Goal: Answer question/provide support: Share knowledge or assist other users

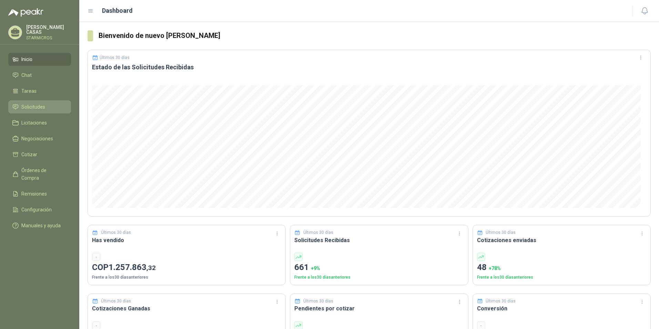
click at [28, 105] on span "Solicitudes" at bounding box center [33, 107] width 24 height 8
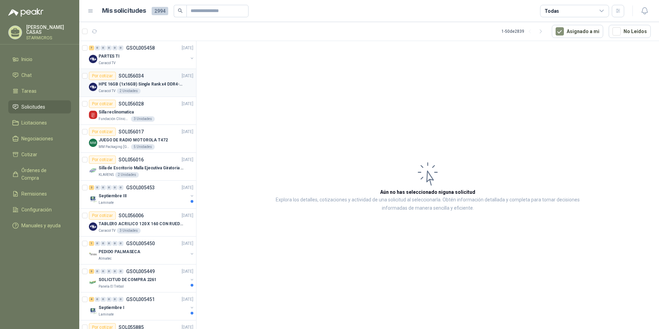
click at [162, 82] on p "HPE 16GB (1x16GB) Single Rank x4 DDR4-2400" at bounding box center [142, 84] width 86 height 7
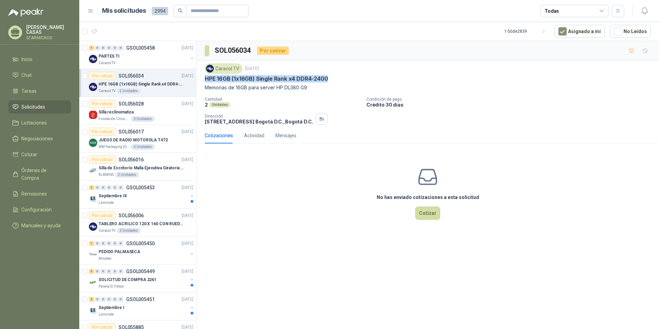
drag, startPoint x: 203, startPoint y: 76, endPoint x: 344, endPoint y: 83, distance: 140.5
click at [344, 83] on div "Caracol TV 15 sept, 2025 HPE 16GB (1x16GB) Single Rank x4 DDR4-2400 Memorias de…" at bounding box center [427, 94] width 463 height 67
copy p "HPE 16GB (1x16GB) Single Rank x4 DDR4-2400"
drag, startPoint x: 304, startPoint y: 177, endPoint x: 267, endPoint y: 157, distance: 42.3
click at [304, 177] on div "No has enviado cotizaciones a esta solicitud Cotizar" at bounding box center [427, 193] width 463 height 88
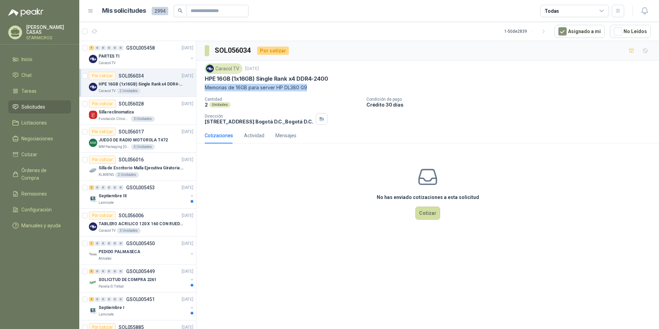
drag, startPoint x: 204, startPoint y: 87, endPoint x: 310, endPoint y: 85, distance: 106.5
click at [310, 85] on div "Caracol TV 15 sept, 2025 HPE 16GB (1x16GB) Single Rank x4 DDR4-2400 Memorias de…" at bounding box center [427, 94] width 463 height 67
copy p "Memorias de 16GB para server HP DL380 G9"
click at [149, 66] on div "7 0 0 0 0 0 GSOL005458 [DATE] PARTES TI Caracol TV" at bounding box center [137, 55] width 117 height 28
click at [156, 68] on div "7 0 0 0 0 0 GSOL005458 [DATE] PARTES TI Caracol TV" at bounding box center [137, 55] width 117 height 28
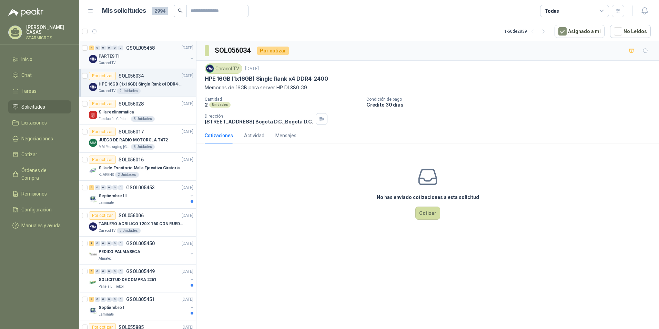
click at [152, 58] on div "PARTES TI" at bounding box center [143, 56] width 89 height 8
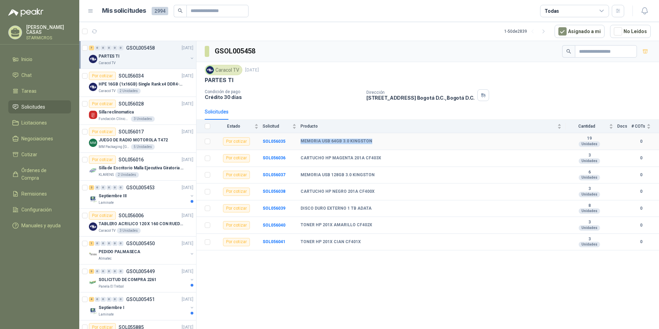
drag, startPoint x: 298, startPoint y: 139, endPoint x: 368, endPoint y: 143, distance: 70.4
click at [368, 143] on tr "Por cotizar SOL056035 MEMORIA USB 64GB 3.0 KINGSTON 19 Unidades 0" at bounding box center [427, 141] width 463 height 17
copy tr "MEMORIA USB 64GB 3.0 KINGSTON"
drag, startPoint x: 301, startPoint y: 156, endPoint x: 378, endPoint y: 151, distance: 77.4
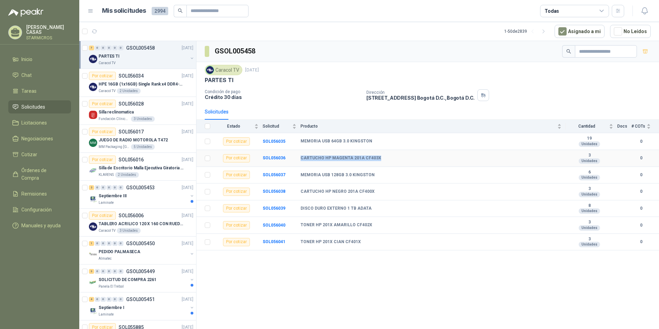
click at [378, 151] on td "CARTUCHO HP MAGENTA 201A CF403X" at bounding box center [433, 158] width 265 height 17
copy b "CARTUCHO HP MAGENTA 201A CF403X"
drag, startPoint x: 351, startPoint y: 137, endPoint x: 300, endPoint y: 139, distance: 51.1
click at [300, 139] on tr "Por cotizar SOL056035 MEMORIA USB 64GB 3.0 KINGSTON 19 Unidades 0" at bounding box center [427, 141] width 463 height 17
copy tr "MEMORIA USB 64GB 3.0 KINGSTON"
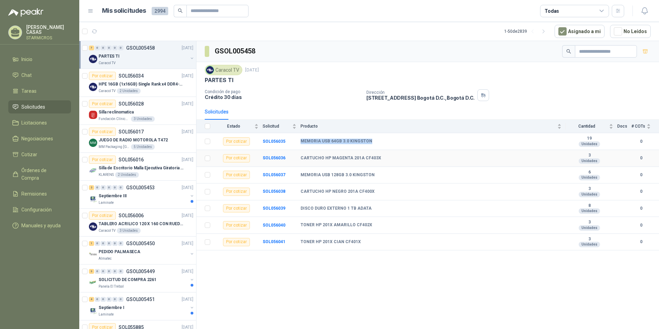
copy tr "MEMORIA USB 64GB 3.0 KINGSTON"
drag, startPoint x: 300, startPoint y: 158, endPoint x: 381, endPoint y: 159, distance: 81.4
click at [381, 159] on tr "Por cotizar SOL056036 CARTUCHO HP MAGENTA 201A CF403X 3 Unidades 0" at bounding box center [427, 158] width 463 height 17
copy tr "CARTUCHO HP MAGENTA 201A CF403X"
drag, startPoint x: 299, startPoint y: 174, endPoint x: 375, endPoint y: 171, distance: 76.2
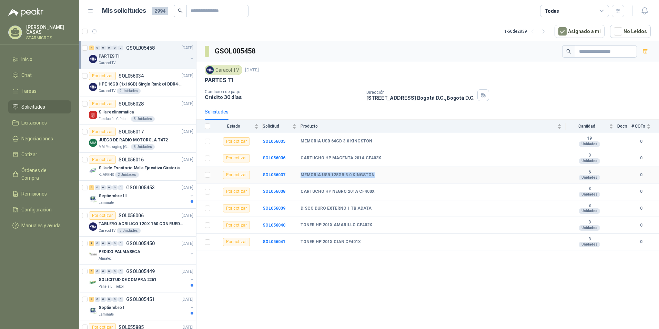
click at [375, 171] on tr "Por cotizar SOL056037 MEMORIA USB 128GB 3.0 KINGSTON 6 Unidades 0" at bounding box center [427, 175] width 463 height 17
copy tr "MEMORIA USB 128GB 3.0 KINGSTON"
drag, startPoint x: 304, startPoint y: 190, endPoint x: 376, endPoint y: 186, distance: 72.1
click at [376, 186] on tr "Por cotizar SOL056038 CARTUCHO HP NEGRO 201A CF400X 3 Unidades 0" at bounding box center [427, 191] width 463 height 17
copy tr "CARTUCHO HP NEGRO 201A CF400X"
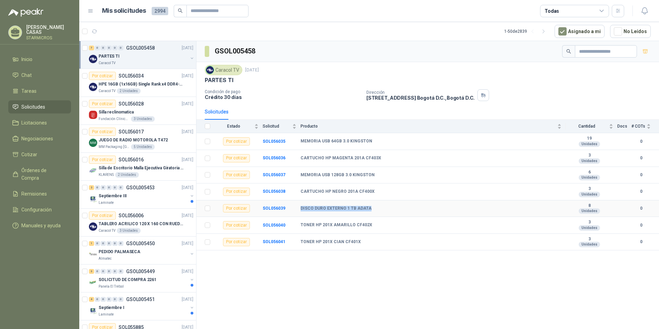
drag, startPoint x: 300, startPoint y: 206, endPoint x: 381, endPoint y: 210, distance: 80.7
click at [381, 210] on tr "Por cotizar SOL056039 DISCO DURO EXTERNO 1 TB ADATA 8 Unidades 0" at bounding box center [427, 208] width 463 height 17
drag, startPoint x: 300, startPoint y: 223, endPoint x: 367, endPoint y: 225, distance: 67.3
click at [367, 225] on tr "Por cotizar SOL056040 TONER HP 201X AMARILLO CF402X 3 Unidades 0" at bounding box center [427, 225] width 463 height 17
drag, startPoint x: 300, startPoint y: 240, endPoint x: 376, endPoint y: 239, distance: 76.2
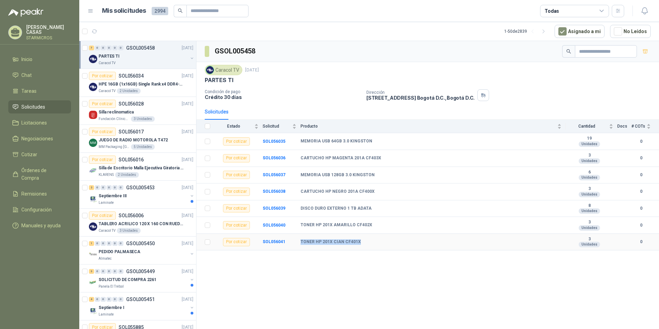
click at [376, 239] on tr "Por cotizar SOL056041 TONER HP 201X CIAN CF401X 3 Unidades 0" at bounding box center [427, 242] width 463 height 17
click at [312, 167] on td "MEMORIA USB 128GB 3.0 KINGSTON" at bounding box center [433, 175] width 265 height 17
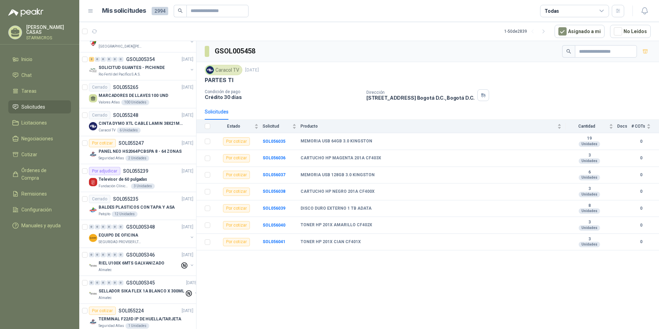
scroll to position [1121, 0]
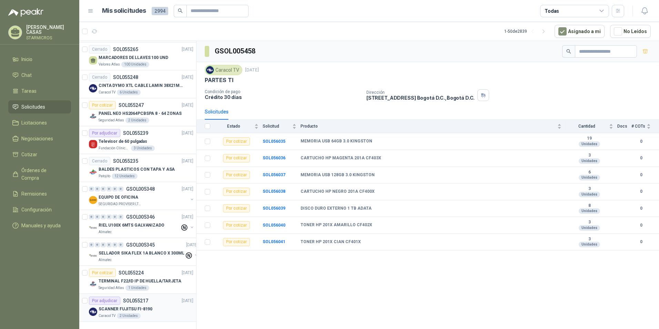
click at [155, 313] on article "Por adjudicar SOL055217 08/09/25 SCANNER FUJITSU FI-8190 Caracol TV 2 Unidades" at bounding box center [137, 308] width 117 height 28
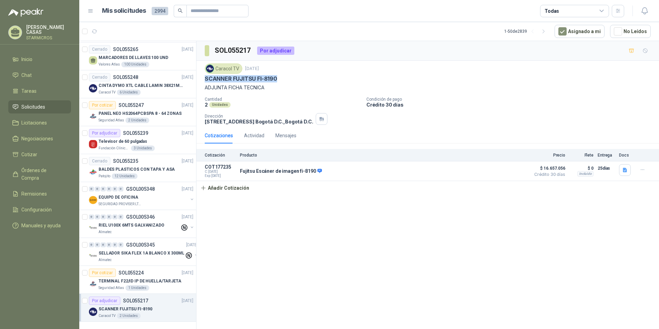
drag, startPoint x: 204, startPoint y: 78, endPoint x: 279, endPoint y: 79, distance: 74.8
click at [279, 79] on div "Caracol TV 8 sept, 2025 SCANNER FUJITSU FI-8190 ADJUNTA FICHA TECNICA Cantidad …" at bounding box center [427, 94] width 463 height 67
click at [547, 30] on icon "button" at bounding box center [544, 32] width 6 height 6
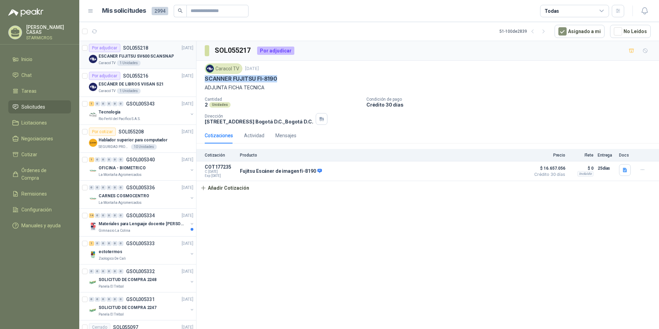
click at [147, 63] on div "Caracol TV 1 Unidades" at bounding box center [146, 63] width 95 height 6
drag, startPoint x: 539, startPoint y: 34, endPoint x: 233, endPoint y: 155, distance: 329.9
click at [538, 34] on button "button" at bounding box center [532, 31] width 11 height 11
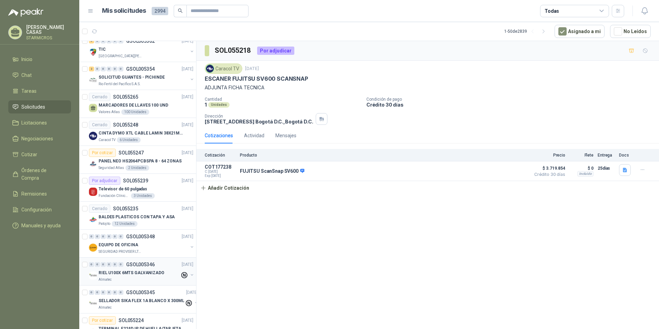
scroll to position [1121, 0]
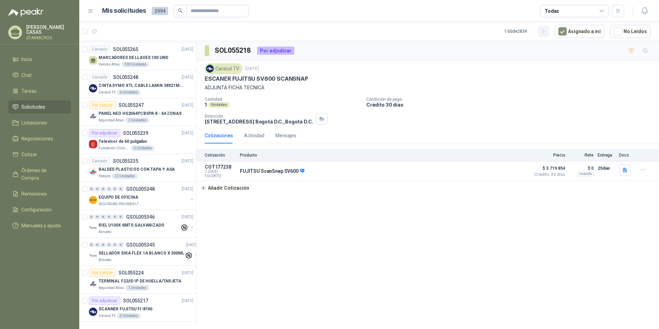
click at [549, 34] on button "button" at bounding box center [543, 31] width 11 height 11
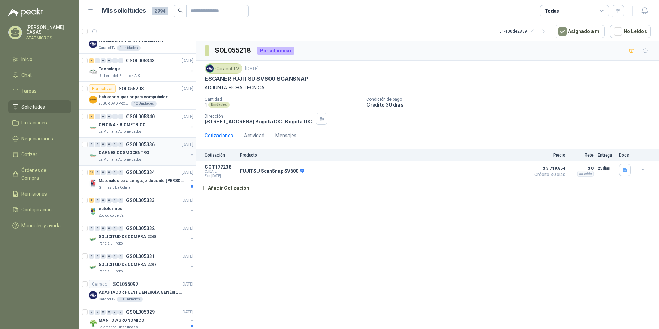
scroll to position [0, 0]
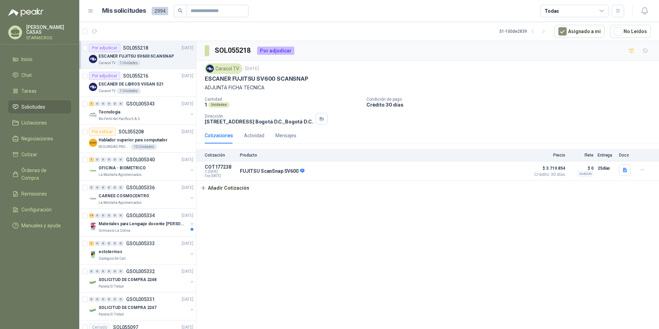
click at [149, 56] on p "ESCANER FUJITSU SV600 SCANSNAP" at bounding box center [136, 56] width 75 height 7
click at [205, 78] on div "Caracol TV 8 sept, 2025 ESCANER FUJITSU SV600 SCANSNAP ADJUNTA FICHA TECNICA Ca…" at bounding box center [427, 94] width 463 height 67
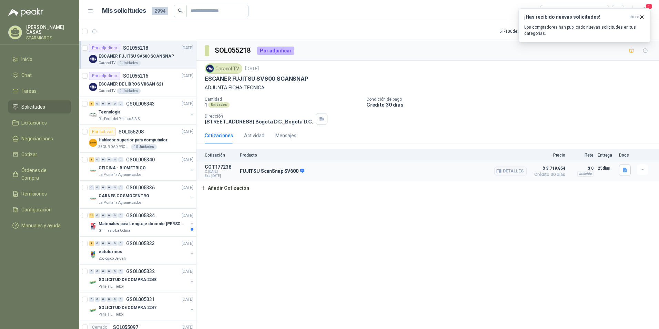
click at [249, 170] on p "FUJITSU ScanSnap SV600" at bounding box center [272, 171] width 64 height 6
click at [517, 170] on button "Detalles" at bounding box center [510, 170] width 32 height 9
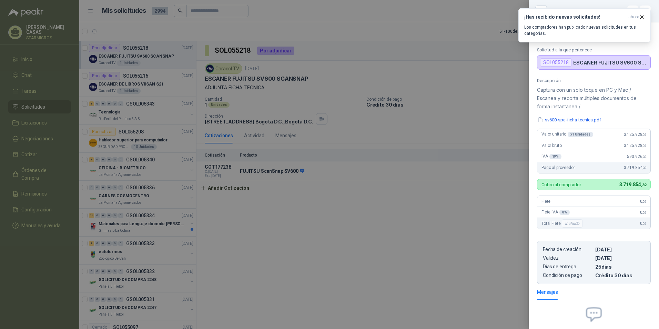
scroll to position [67, 0]
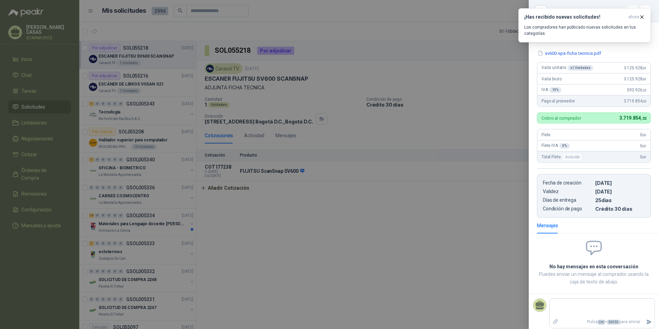
click at [487, 231] on div at bounding box center [329, 164] width 659 height 329
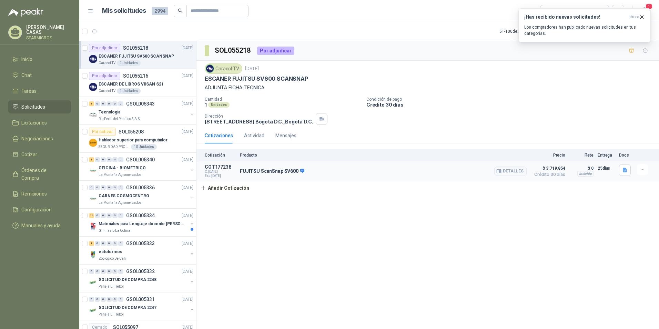
click at [214, 167] on p "COT177238" at bounding box center [220, 167] width 31 height 6
click at [641, 169] on icon "button" at bounding box center [643, 170] width 6 height 6
click at [608, 195] on div "SOL055218 Por adjudicar Caracol TV 8 sept, 2025 ESCANER FUJITSU SV600 SCANSNAP …" at bounding box center [427, 186] width 463 height 290
click at [501, 172] on icon "button" at bounding box center [500, 171] width 2 height 3
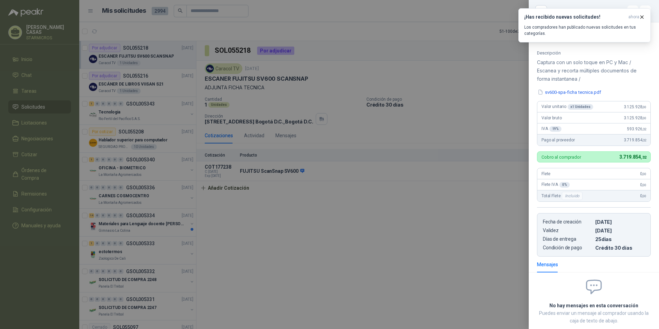
scroll to position [0, 0]
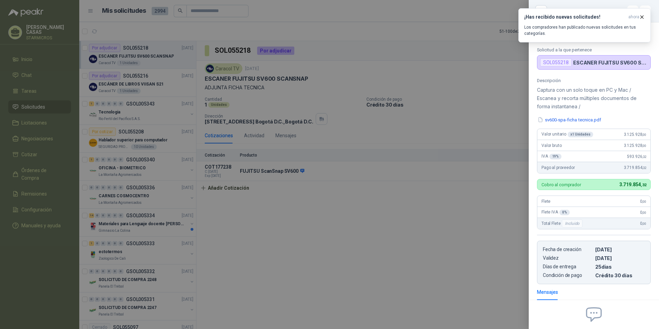
click at [563, 62] on div "SOL055218" at bounding box center [556, 62] width 32 height 8
click at [576, 120] on button "sv600-spa-ficha tecnica.pdf" at bounding box center [569, 119] width 65 height 7
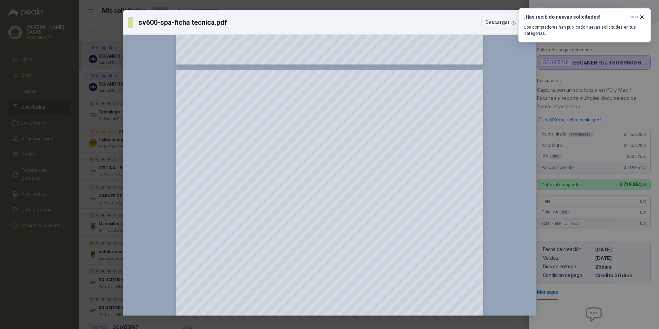
scroll to position [414, 0]
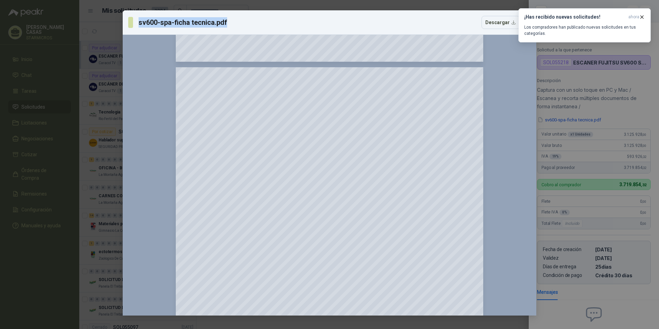
drag, startPoint x: 233, startPoint y: 22, endPoint x: 128, endPoint y: 18, distance: 105.2
click at [128, 18] on div "sv600-spa-ficha tecnica.pdf Descargar" at bounding box center [330, 22] width 414 height 24
click at [643, 17] on icon "button" at bounding box center [642, 17] width 6 height 6
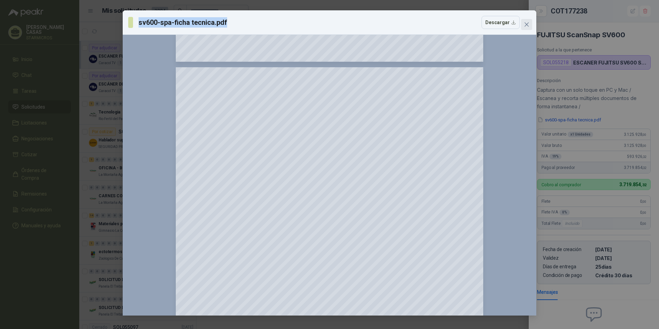
click at [523, 26] on span "Close" at bounding box center [526, 25] width 11 height 6
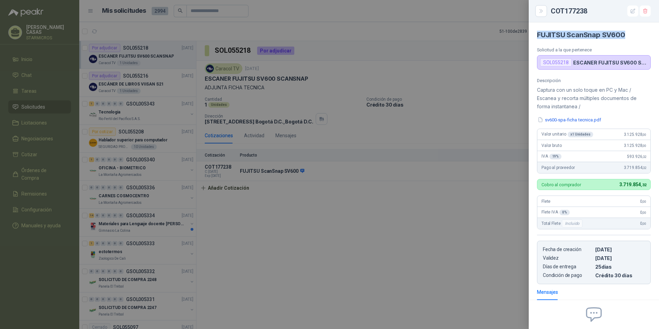
drag, startPoint x: 535, startPoint y: 34, endPoint x: 644, endPoint y: 37, distance: 108.9
click at [644, 37] on article "FUJITSU ScanSnap SV600 Solicitud a la que pertenece SOL055218 ESCANER FUJITSU S…" at bounding box center [594, 45] width 130 height 47
click at [472, 224] on div at bounding box center [329, 164] width 659 height 329
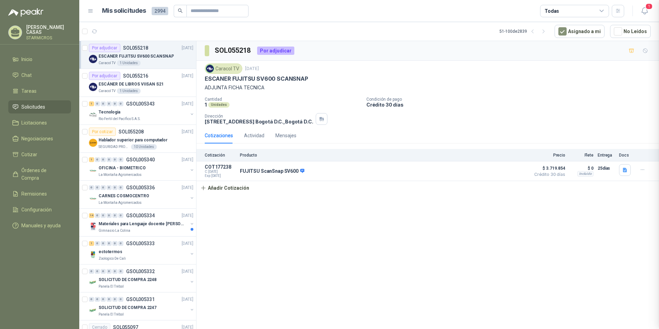
scroll to position [70, 0]
click at [558, 169] on span "$ 3.719.854" at bounding box center [548, 168] width 34 height 8
click at [641, 171] on icon "button" at bounding box center [643, 170] width 6 height 6
click at [614, 143] on button "Editar" at bounding box center [628, 141] width 55 height 11
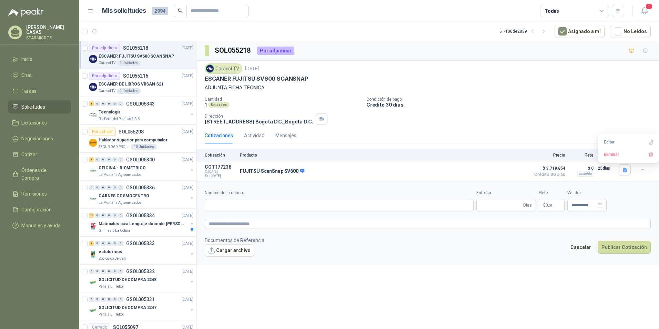
type input "**********"
type input "**"
type input "**********"
type textarea "**********"
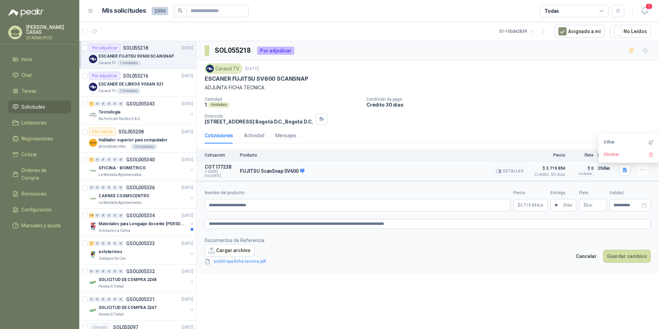
click at [506, 173] on button "Detalles" at bounding box center [510, 170] width 32 height 9
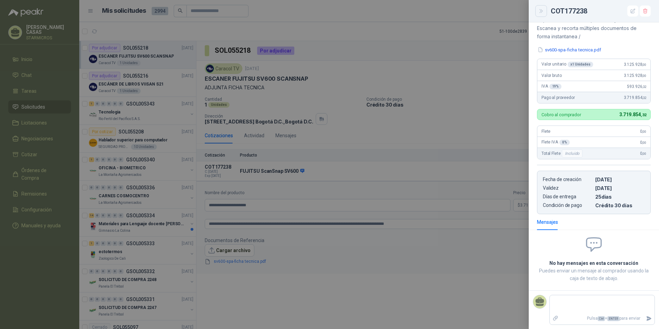
click at [543, 14] on button "Close" at bounding box center [541, 11] width 12 height 12
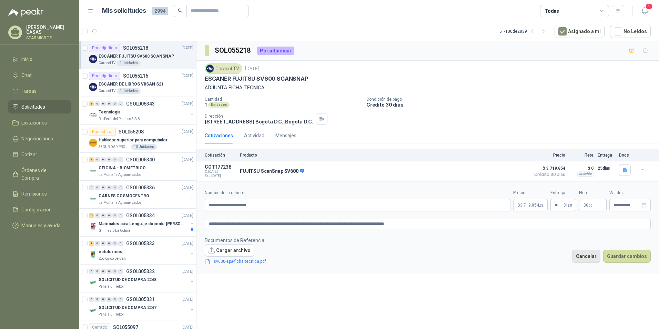
click at [598, 258] on button "Cancelar" at bounding box center [586, 256] width 28 height 13
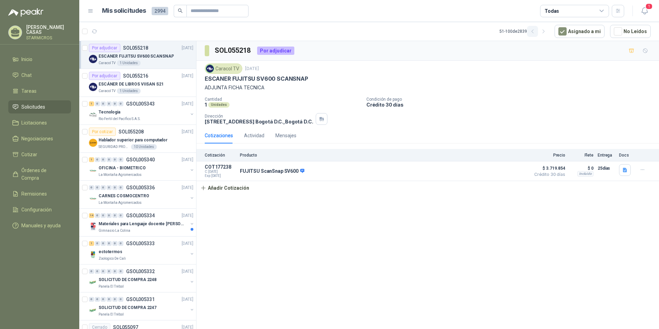
click at [536, 34] on icon "button" at bounding box center [533, 32] width 6 height 6
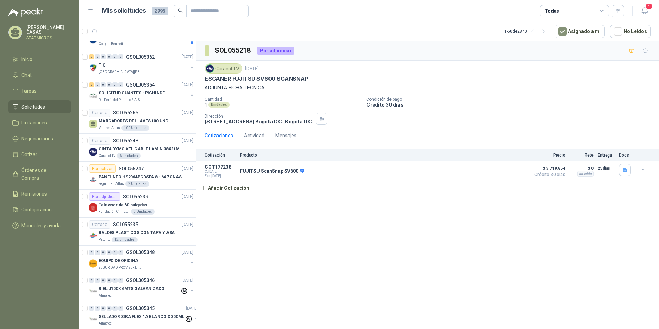
scroll to position [1121, 0]
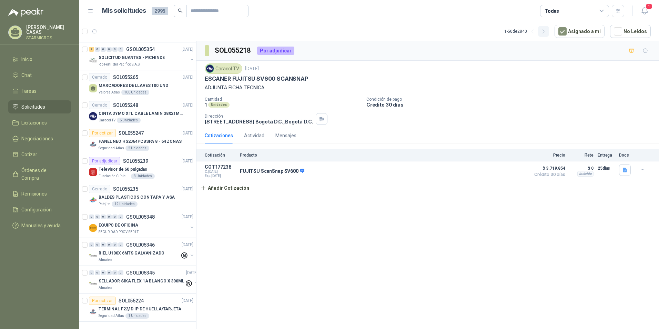
click at [545, 34] on icon "button" at bounding box center [544, 32] width 6 height 6
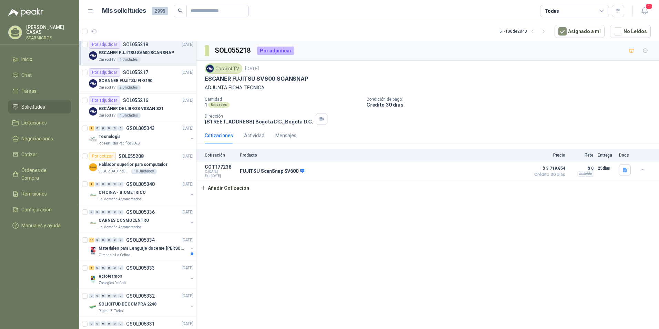
scroll to position [0, 0]
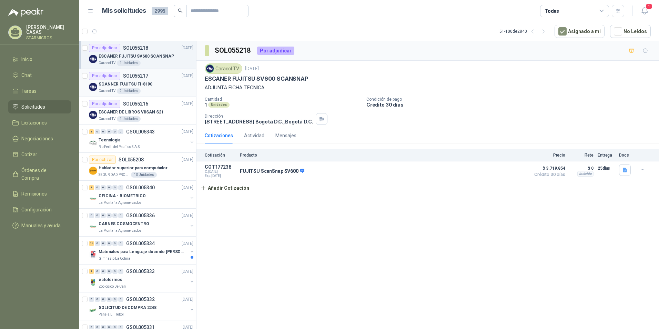
click at [142, 75] on p "SOL055217" at bounding box center [135, 75] width 25 height 5
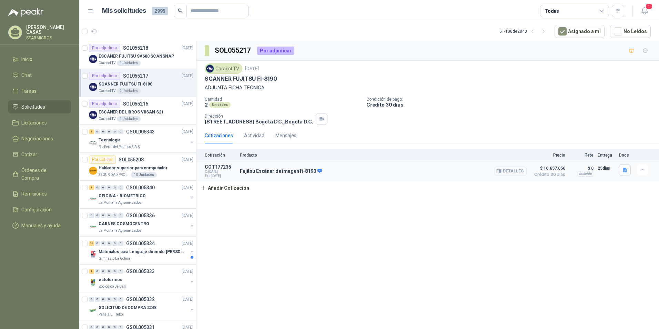
click at [514, 170] on button "Detalles" at bounding box center [510, 170] width 32 height 9
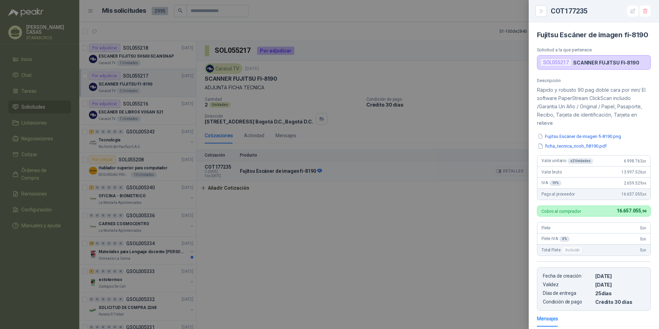
scroll to position [101, 0]
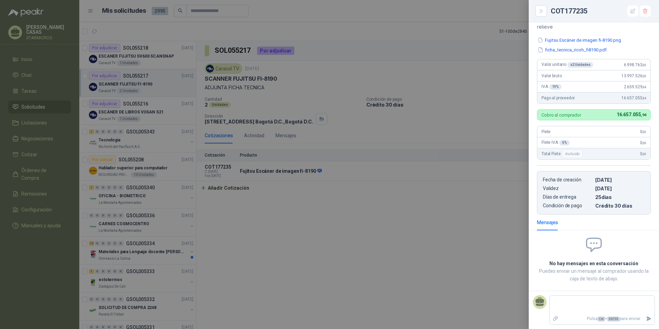
click at [353, 59] on div at bounding box center [329, 164] width 659 height 329
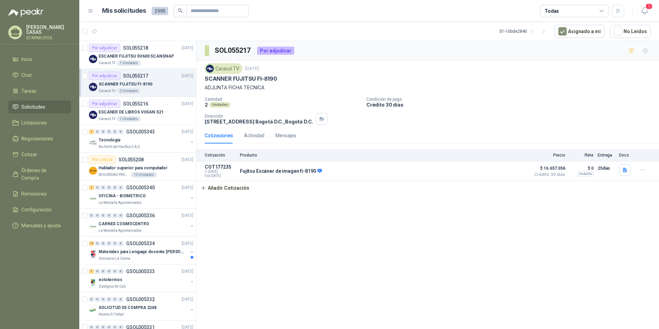
click at [538, 89] on p "ADJUNTA FICHA TECNICA" at bounding box center [428, 88] width 446 height 8
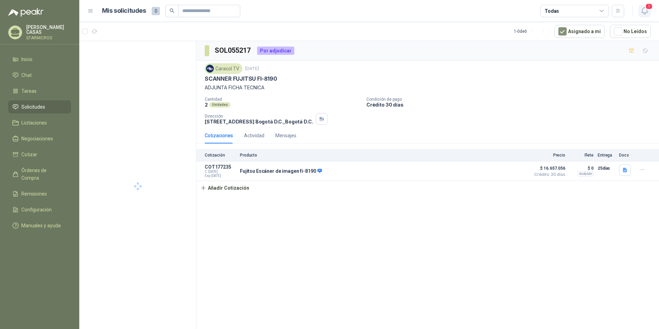
click at [641, 16] on button "1" at bounding box center [644, 11] width 12 height 12
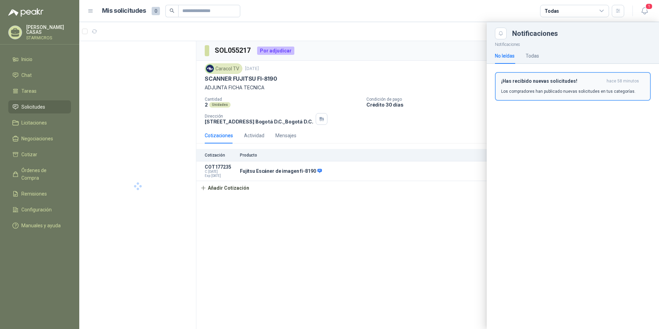
click at [549, 87] on div "¡Has recibido nuevas solicitudes! hace 58 minutos Los compradores han publicado…" at bounding box center [572, 86] width 143 height 16
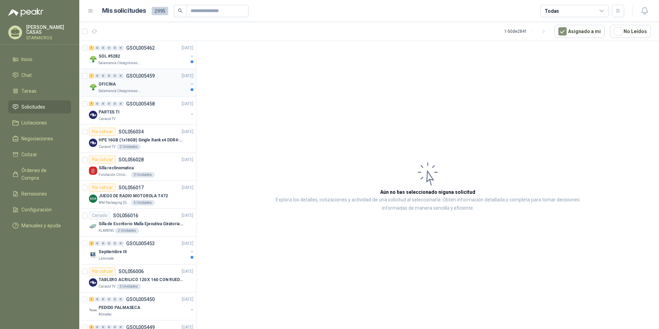
click at [121, 83] on div "OFICINA" at bounding box center [143, 84] width 89 height 8
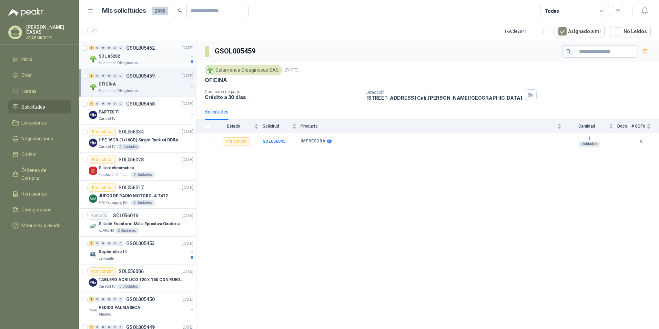
click at [116, 62] on p "Salamanca Oleaginosas SAS" at bounding box center [120, 63] width 43 height 6
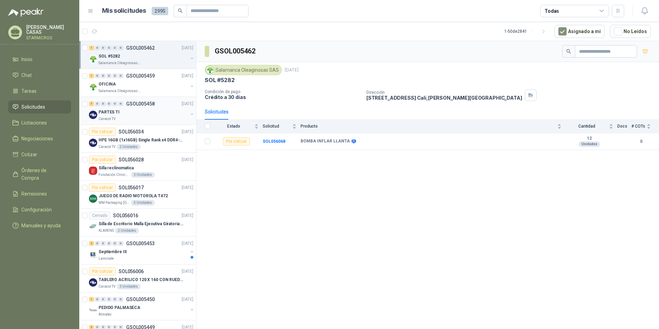
click at [126, 123] on div "7 0 0 0 0 0 GSOL005458 [DATE] PARTES TI Caracol TV" at bounding box center [137, 111] width 117 height 28
click at [150, 117] on div "Caracol TV" at bounding box center [143, 119] width 89 height 6
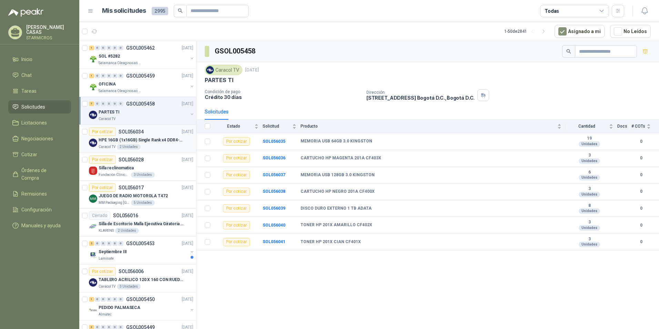
click at [162, 135] on div "Por cotizar SOL056034 [DATE]" at bounding box center [141, 132] width 104 height 8
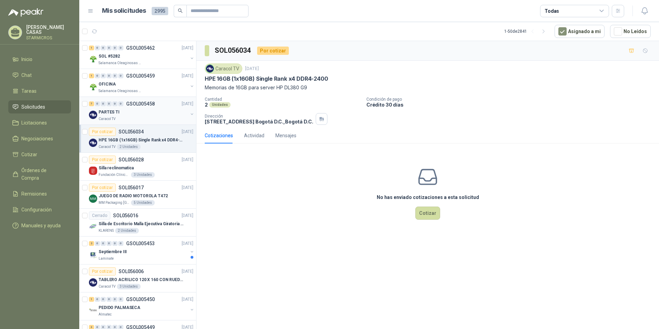
click at [165, 119] on div "Caracol TV" at bounding box center [143, 119] width 89 height 6
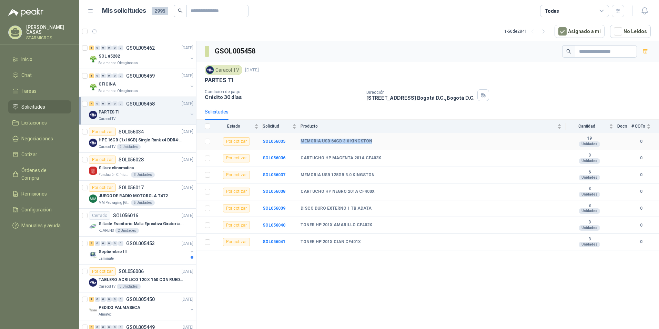
drag, startPoint x: 369, startPoint y: 140, endPoint x: 299, endPoint y: 140, distance: 70.3
click at [299, 140] on tr "Por cotizar SOL056035 MEMORIA USB 64GB 3.0 KINGSTON 19 Unidades 0" at bounding box center [427, 141] width 463 height 17
copy tr "MEMORIA USB 64GB 3.0 KINGSTON"
drag, startPoint x: 301, startPoint y: 158, endPoint x: 375, endPoint y: 161, distance: 73.8
click at [375, 161] on td "CARTUCHO HP MAGENTA 201A CF403X" at bounding box center [433, 158] width 265 height 17
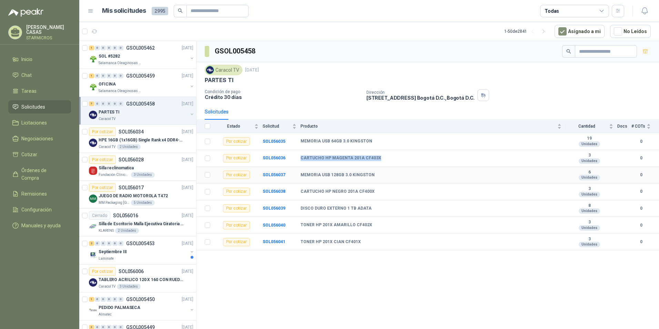
copy b "CARTUCHO HP MAGENTA 201A CF403X"
click at [312, 175] on b "MEMORIA USB 128GB 3.0 KINGSTON" at bounding box center [338, 175] width 74 height 6
click at [301, 171] on td "MEMORIA USB 128GB 3.0 KINGSTON" at bounding box center [433, 175] width 265 height 17
drag, startPoint x: 301, startPoint y: 174, endPoint x: 371, endPoint y: 172, distance: 70.0
click at [371, 172] on div "MEMORIA USB 128GB 3.0 KINGSTON" at bounding box center [431, 175] width 261 height 6
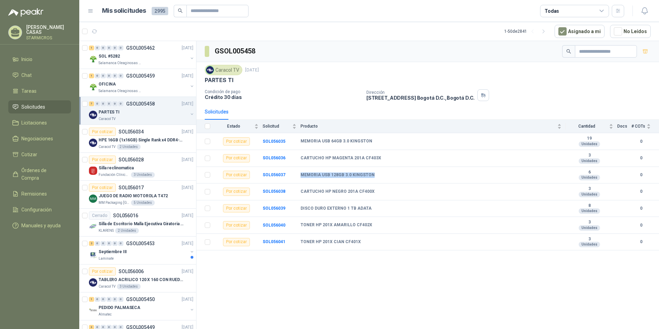
copy b "MEMORIA USB 128GB 3.0 KINGSTON"
drag, startPoint x: 299, startPoint y: 207, endPoint x: 367, endPoint y: 208, distance: 67.9
click at [367, 208] on tr "Por cotizar SOL056039 DISCO DURO EXTERNO 1 TB ADATA 8 Unidades 0" at bounding box center [427, 208] width 463 height 17
copy tr "DISCO DURO EXTERNO 1 TB ADATA"
click at [503, 289] on div "GSOL005458 Caracol TV [DATE] PARTES TI Condición de pago Crédito 30 [PERSON_NAM…" at bounding box center [427, 186] width 463 height 290
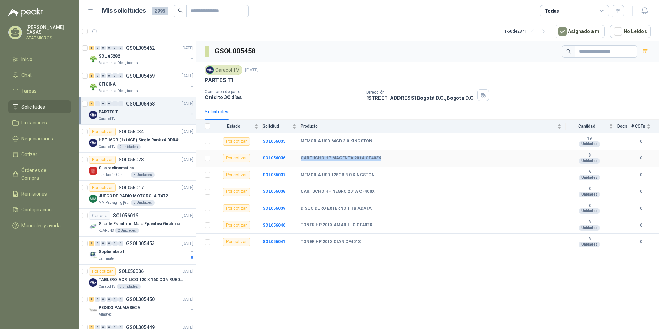
drag, startPoint x: 301, startPoint y: 158, endPoint x: 380, endPoint y: 156, distance: 78.9
click at [380, 156] on div "CARTUCHO HP MAGENTA 201A CF403X" at bounding box center [431, 158] width 261 height 6
copy b "CARTUCHO HP MAGENTA 201A CF403X"
drag, startPoint x: 300, startPoint y: 191, endPoint x: 371, endPoint y: 191, distance: 71.0
click at [371, 191] on tr "Por cotizar SOL056038 CARTUCHO HP NEGRO 201A CF400X 3 Unidades 0" at bounding box center [427, 191] width 463 height 17
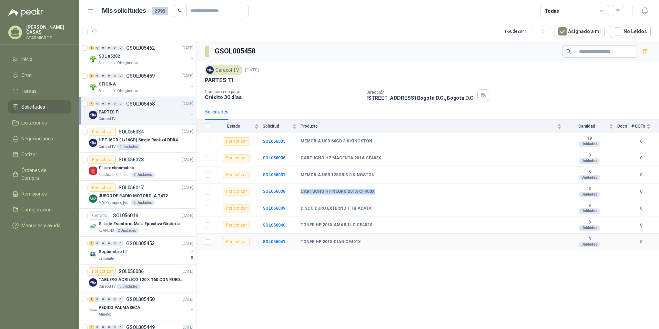
copy tr "CARTUCHO HP NEGRO 201A CF400X"
drag, startPoint x: 302, startPoint y: 225, endPoint x: 370, endPoint y: 224, distance: 68.6
click at [370, 224] on div "TONER HP 201X AMARILLO CF402X" at bounding box center [431, 225] width 261 height 6
copy b "TONER HP 201X AMARILLO CF402X"
drag, startPoint x: 300, startPoint y: 242, endPoint x: 358, endPoint y: 249, distance: 58.0
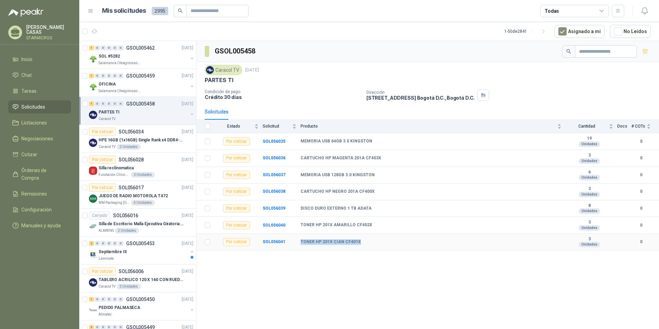
click at [358, 249] on tr "Por cotizar SOL056041 TONER HP 201X CIAN CF401X 3 Unidades 0" at bounding box center [427, 242] width 463 height 17
copy tr "TONER HP 201X CIAN CF401X"
click at [269, 154] on td "SOL056036" at bounding box center [282, 158] width 38 height 17
click at [271, 159] on b "SOL056036" at bounding box center [274, 157] width 23 height 5
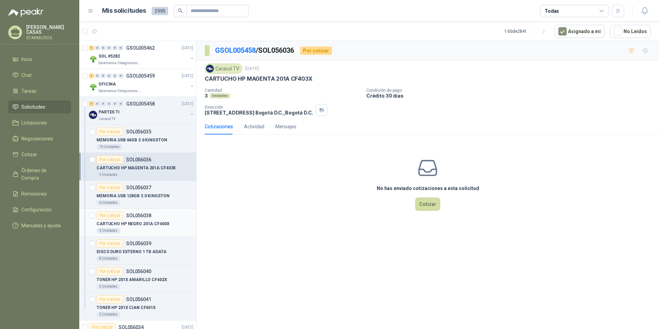
click at [150, 233] on div "3 Unidades" at bounding box center [145, 231] width 97 height 6
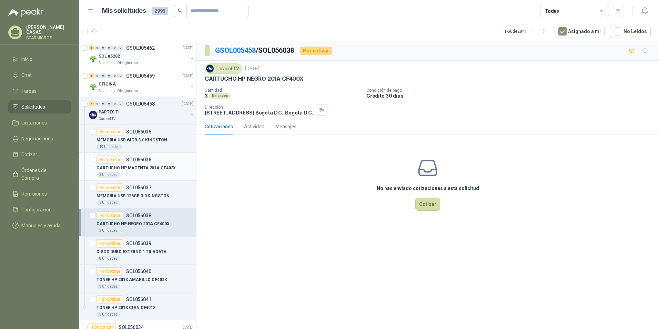
click at [153, 158] on div "Por cotizar SOL056036" at bounding box center [145, 159] width 97 height 8
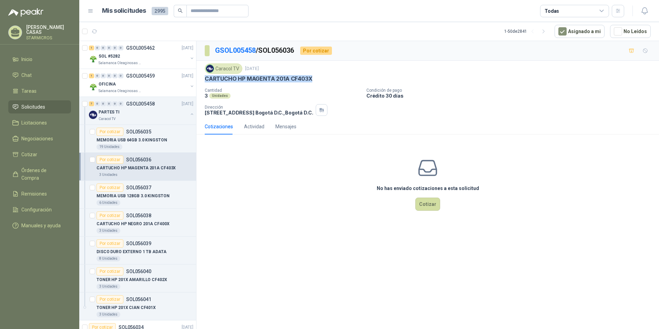
drag, startPoint x: 205, startPoint y: 78, endPoint x: 332, endPoint y: 75, distance: 126.9
click at [332, 75] on div "CARTUCHO HP MAGENTA 201A CF403X" at bounding box center [428, 78] width 446 height 7
copy p "CARTUCHO HP MAGENTA 201A CF403X"
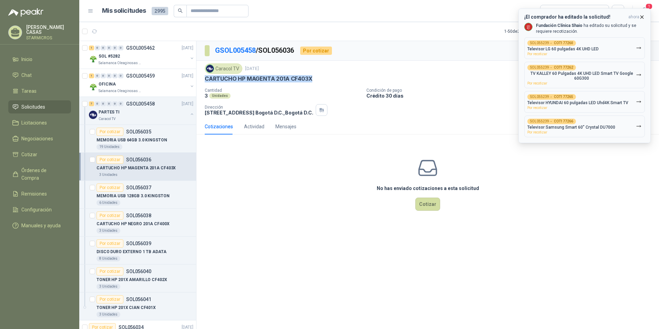
click at [625, 17] on h3 "¡El comprador ha editado la solicitud!" at bounding box center [574, 17] width 101 height 6
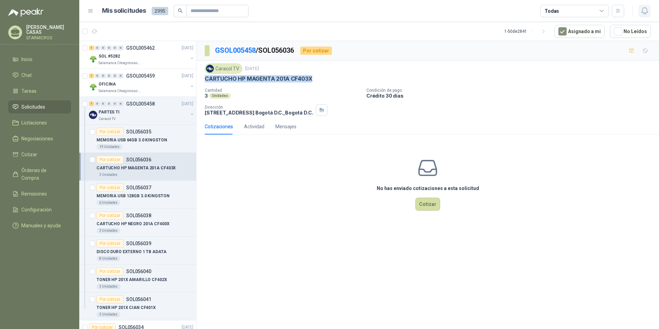
click at [644, 15] on icon "button" at bounding box center [644, 11] width 9 height 9
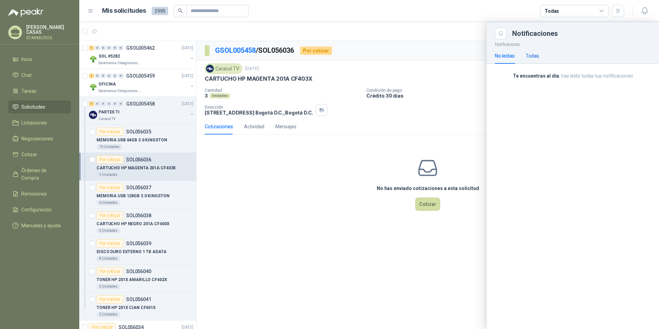
click at [534, 56] on div "Todas" at bounding box center [532, 56] width 13 height 8
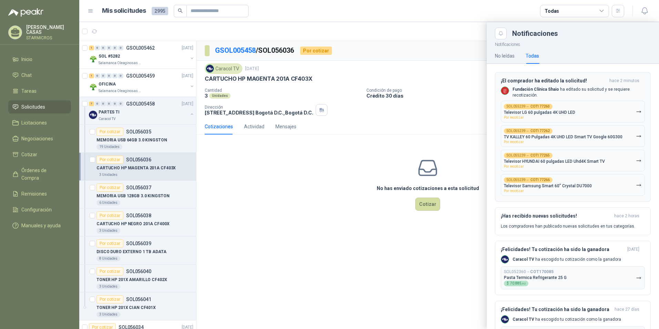
click at [539, 83] on h3 "¡El comprador ha editado la solicitud!" at bounding box center [554, 81] width 106 height 6
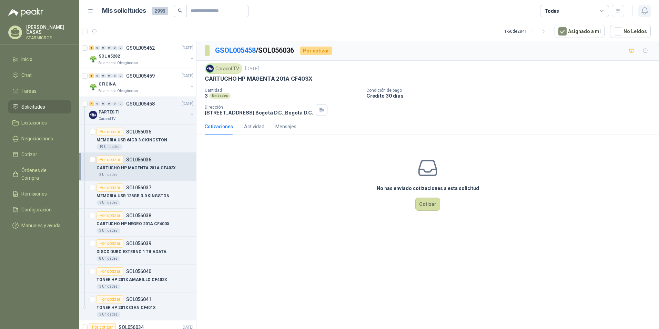
click at [642, 13] on icon "button" at bounding box center [644, 11] width 9 height 9
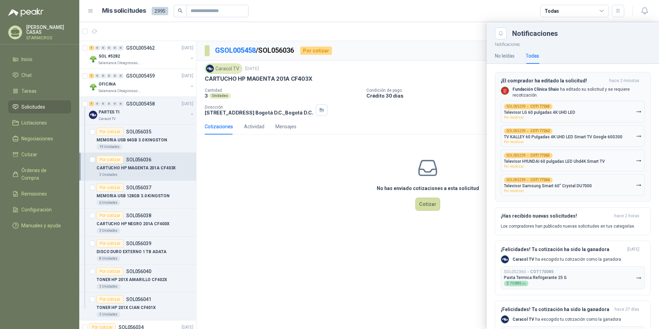
click at [567, 114] on p "Televisor LG 60 pulgadas 4K UHD LED" at bounding box center [539, 112] width 71 height 5
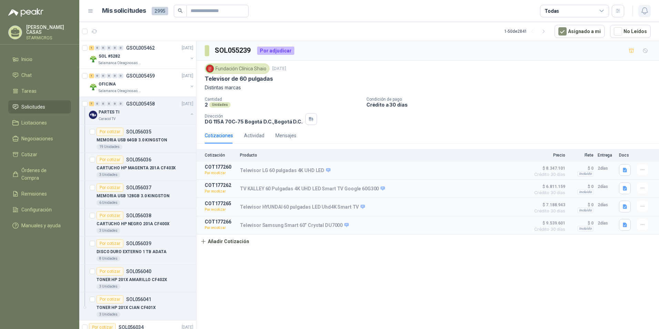
click at [649, 12] on button "button" at bounding box center [644, 11] width 12 height 12
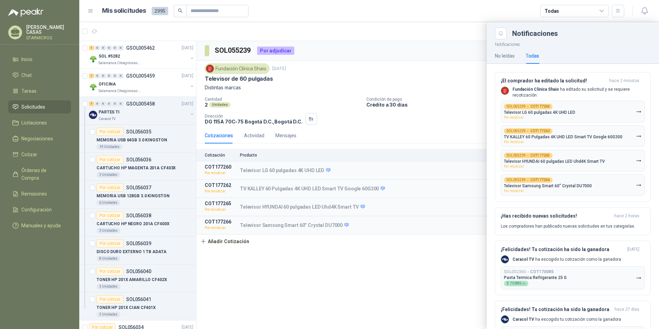
click at [287, 284] on div at bounding box center [369, 175] width 580 height 307
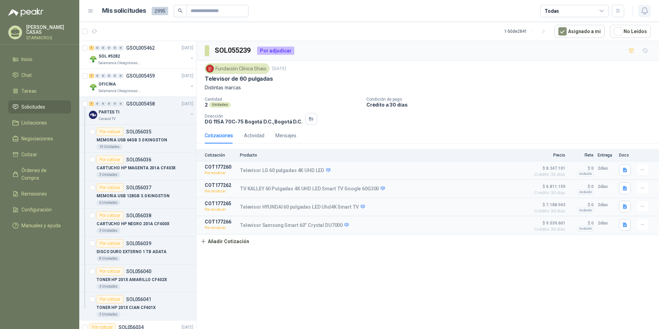
click at [647, 13] on icon "button" at bounding box center [644, 11] width 9 height 9
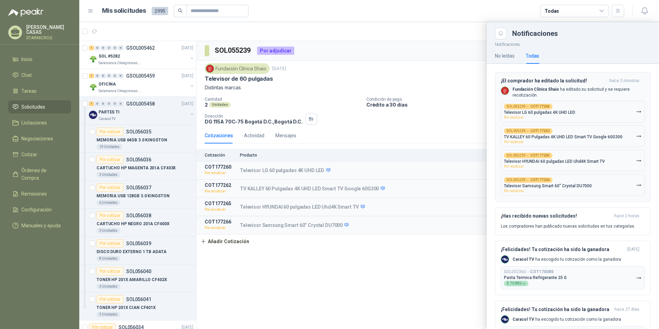
click at [578, 88] on p "Fundación Clínica Shaio ha editado su solicitud y se requiere recotización." at bounding box center [579, 93] width 132 height 12
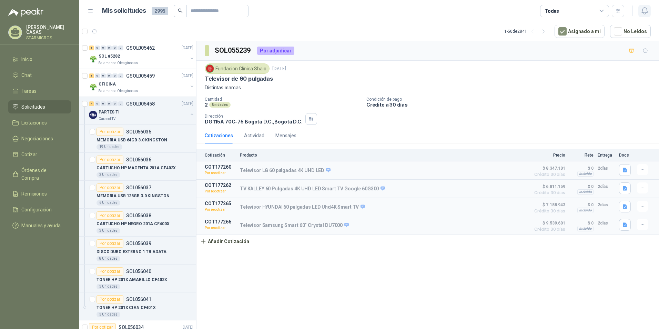
click at [648, 13] on icon "button" at bounding box center [644, 11] width 9 height 9
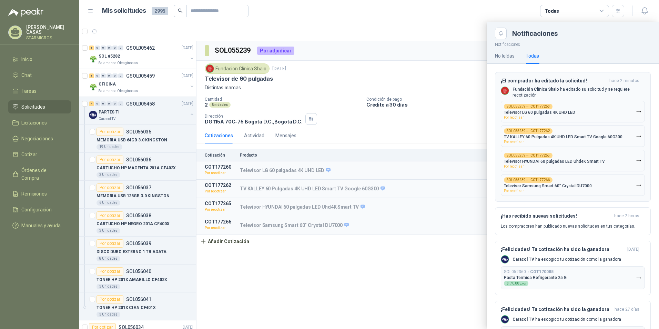
click at [526, 110] on p "Televisor LG 60 pulgadas 4K UHD LED" at bounding box center [539, 112] width 71 height 5
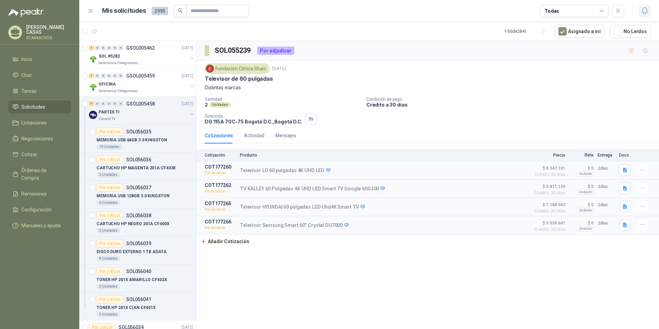
click at [642, 7] on icon "button" at bounding box center [644, 11] width 9 height 9
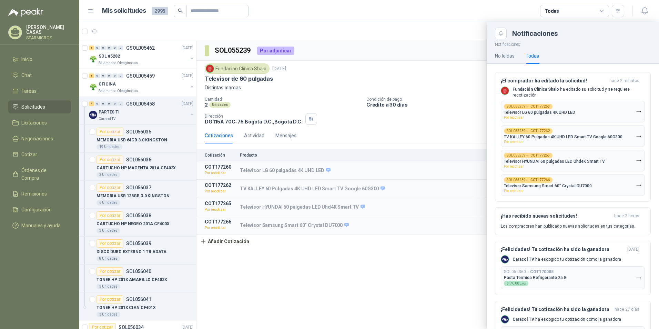
click at [311, 292] on div at bounding box center [369, 175] width 580 height 307
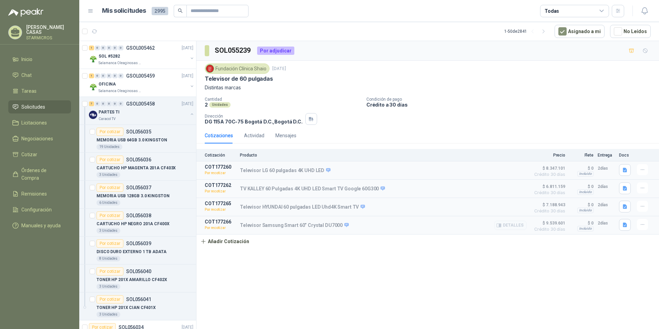
click at [214, 231] on p "Por recotizar" at bounding box center [220, 227] width 31 height 7
click at [505, 225] on button "Detalles" at bounding box center [510, 225] width 32 height 9
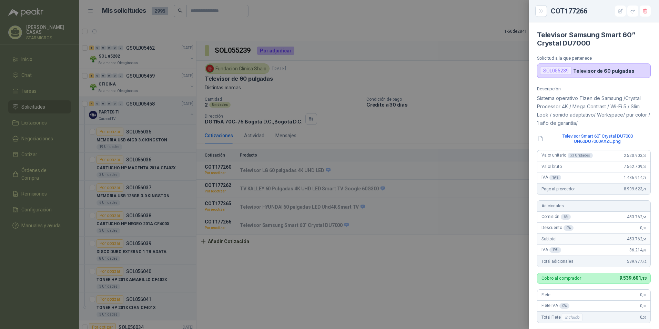
scroll to position [161, 0]
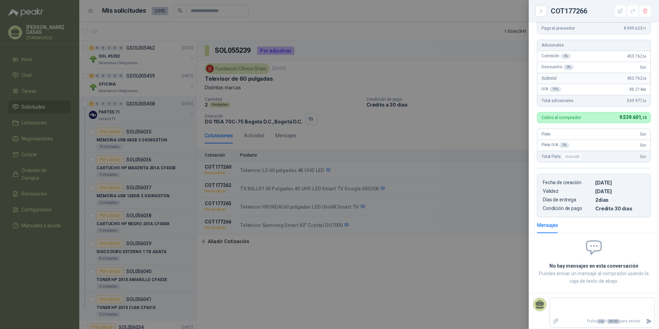
click at [547, 12] on div "COT177266" at bounding box center [594, 11] width 114 height 11
click at [536, 9] on button "Close" at bounding box center [541, 11] width 12 height 12
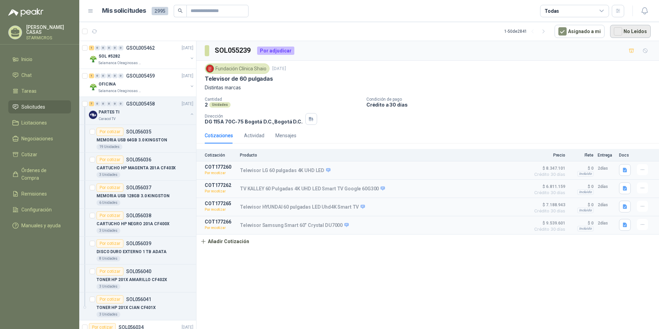
click at [641, 35] on button "No Leídos" at bounding box center [630, 31] width 41 height 13
click at [642, 7] on icon "button" at bounding box center [644, 11] width 9 height 9
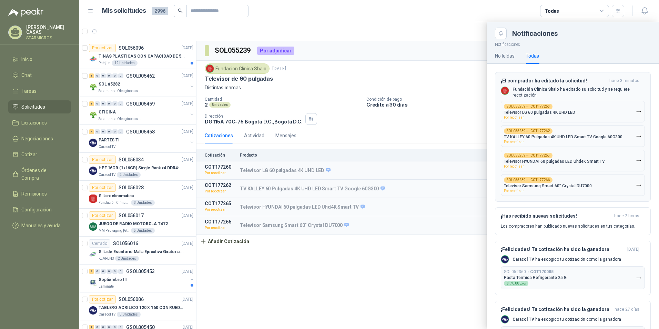
click at [583, 95] on p "Fundación Clínica Shaio ha editado su solicitud y se requiere recotización." at bounding box center [579, 93] width 132 height 12
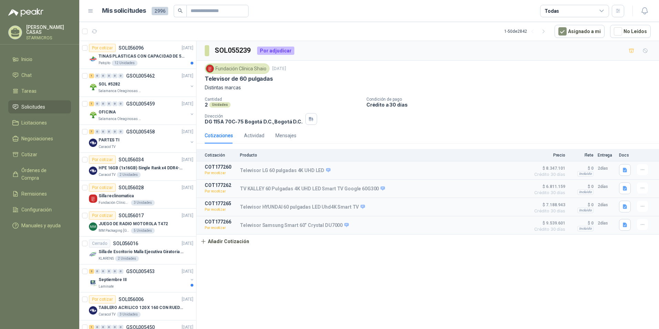
click at [467, 134] on div "Cotizaciones Actividad Mensajes" at bounding box center [428, 136] width 446 height 16
click at [502, 123] on div "Cantidad 2 Unidades Condición de pago Crédito a 30 días Dirección DG 115A 70C-7…" at bounding box center [428, 111] width 446 height 28
click at [306, 88] on p "Distintas marcas" at bounding box center [428, 88] width 446 height 8
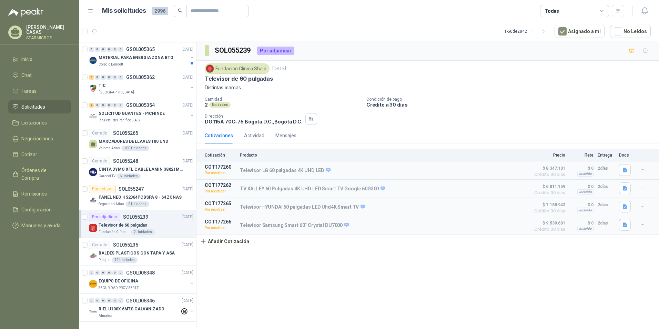
scroll to position [1121, 0]
drag, startPoint x: 239, startPoint y: 171, endPoint x: 318, endPoint y: 168, distance: 80.0
click at [318, 168] on article "COT177260 Por recotizar Televisor LG 60 pulgadas 4K UHD LED Detalles $ 8.347.10…" at bounding box center [427, 170] width 463 height 18
drag, startPoint x: 318, startPoint y: 168, endPoint x: 294, endPoint y: 183, distance: 28.5
click at [295, 182] on article "COT177262 Por recotizar TV KALLEY 60 Pulgadas 4K UHD LED Smart TV Google 60G300…" at bounding box center [427, 189] width 463 height 18
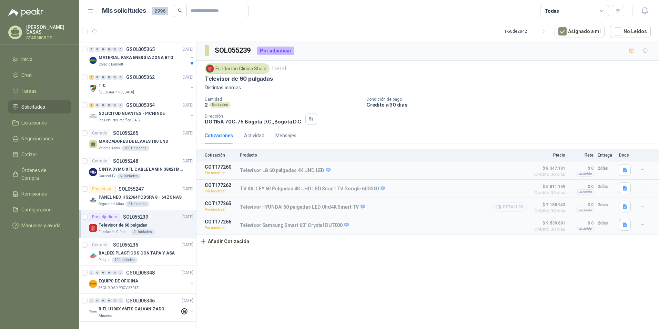
click at [291, 201] on article "COT177265 Por recotizar Televisor HYUNDAI 60 pulgadas LED Uhd4K Smart TV Detall…" at bounding box center [427, 207] width 463 height 18
click at [283, 225] on p "Televisor Samsung Smart 60” Crystal DU7000" at bounding box center [294, 225] width 109 height 6
click at [249, 133] on div "Actividad" at bounding box center [254, 136] width 20 height 8
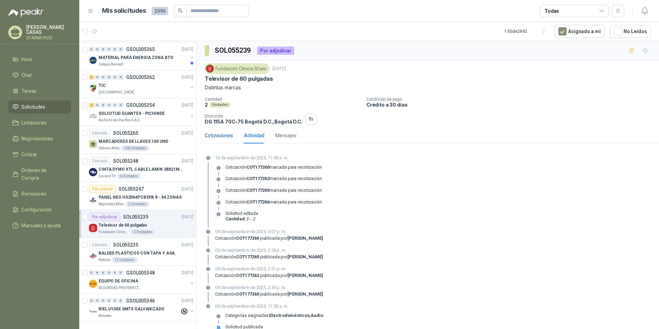
click at [221, 132] on div "Cotizaciones" at bounding box center [219, 136] width 28 height 8
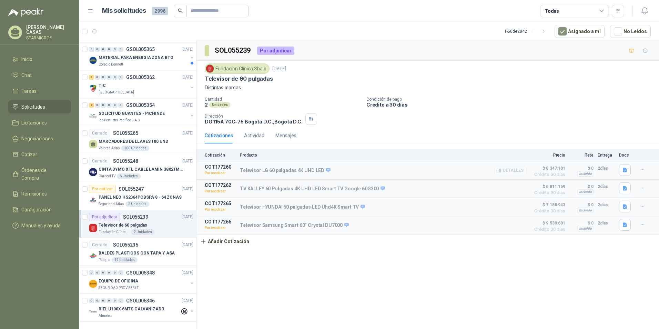
click at [516, 167] on button "Detalles" at bounding box center [510, 170] width 32 height 9
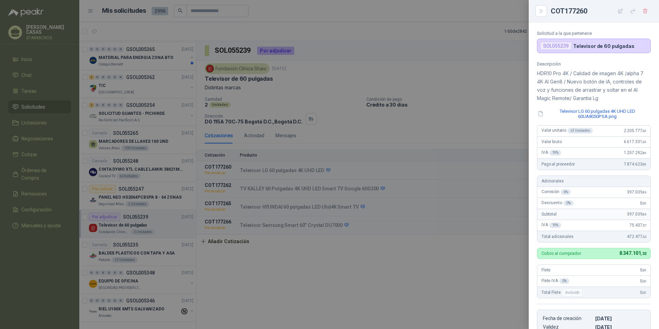
scroll to position [23, 0]
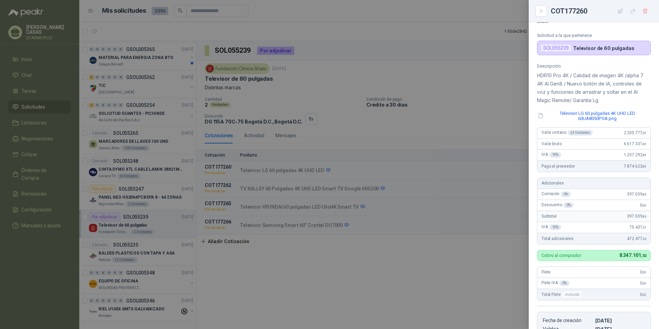
click at [442, 265] on div at bounding box center [329, 164] width 659 height 329
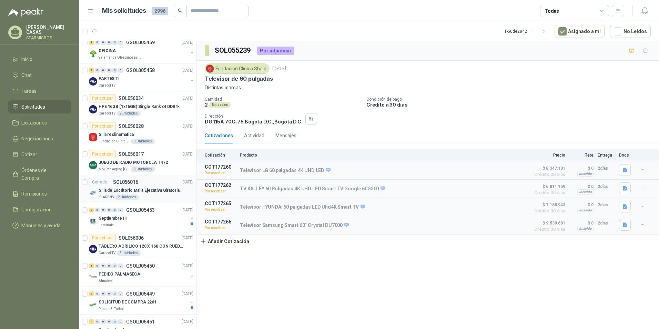
scroll to position [0, 0]
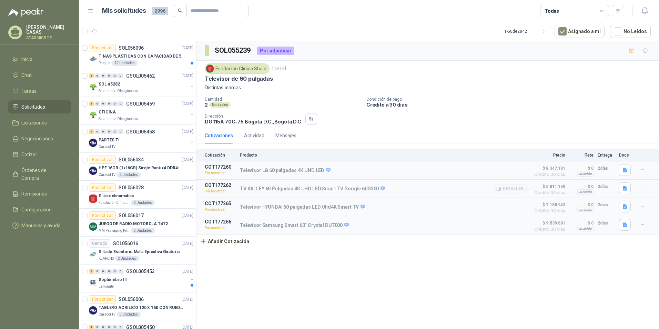
click at [340, 181] on article "COT177262 Por recotizar TV KALLEY 60 Pulgadas 4K UHD LED Smart TV Google 60G300…" at bounding box center [427, 189] width 463 height 18
click at [311, 173] on p "Televisor LG 60 pulgadas 4K UHD LED" at bounding box center [285, 171] width 91 height 6
click at [352, 201] on div "Televisor HYUNDAI 60 pulgadas LED Uhd4K Smart TV Detalles" at bounding box center [383, 207] width 287 height 12
click at [347, 225] on div "Televisor Samsung Smart 60” Crystal DU7000 Detalles" at bounding box center [383, 225] width 287 height 12
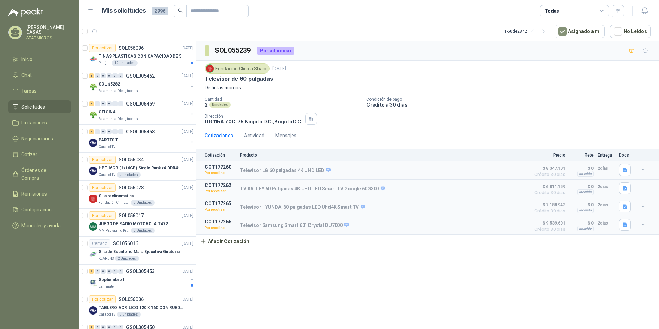
click at [318, 237] on div "Cotización Producto Precio Flete Entrega Docs COT177260 Por recotizar Televisor…" at bounding box center [427, 198] width 463 height 99
click at [296, 231] on div "Televisor Samsung Smart 60” Crystal DU7000 Detalles" at bounding box center [383, 225] width 287 height 12
click at [297, 218] on article "COT177266 Por recotizar Televisor Samsung Smart 60” Crystal DU7000 Detalles $ 9…" at bounding box center [427, 225] width 463 height 18
click at [350, 202] on div "Televisor HYUNDAI 60 pulgadas LED Uhd4K Smart TV Detalles" at bounding box center [383, 207] width 287 height 12
click at [502, 225] on icon "button" at bounding box center [498, 225] width 5 height 5
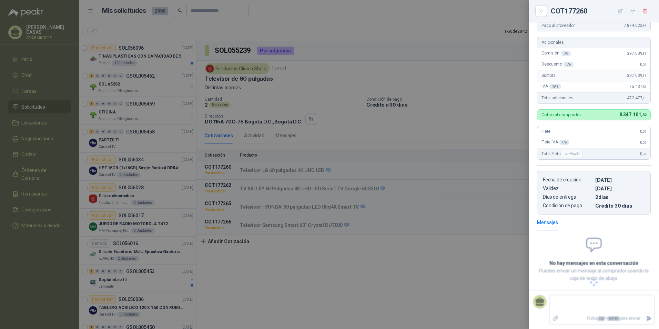
click at [503, 213] on div at bounding box center [329, 164] width 659 height 329
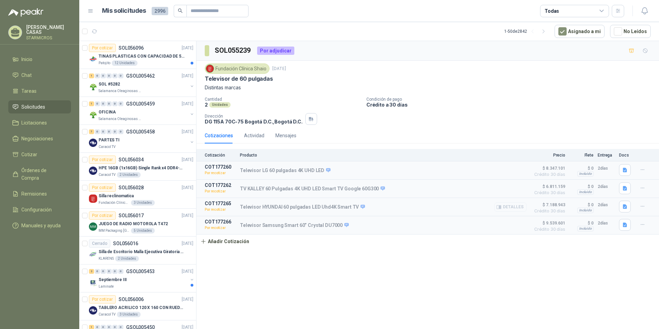
click at [502, 212] on button "Detalles" at bounding box center [510, 206] width 32 height 9
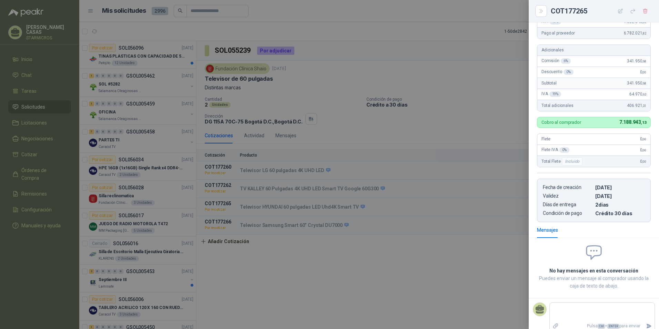
scroll to position [172, 0]
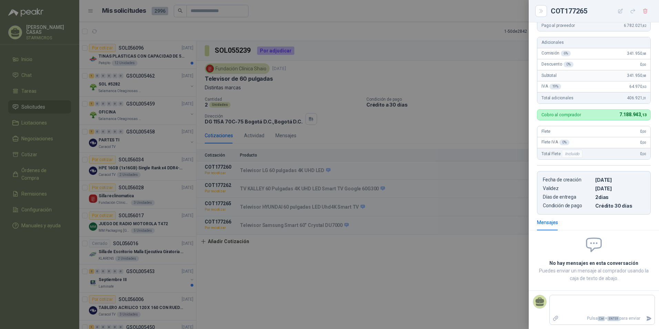
click at [477, 249] on div at bounding box center [329, 164] width 659 height 329
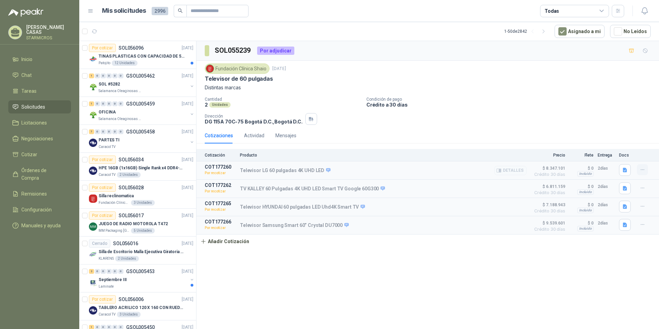
click at [640, 170] on icon "button" at bounding box center [643, 170] width 6 height 6
click at [614, 159] on button "Re-cotizar" at bounding box center [628, 154] width 55 height 11
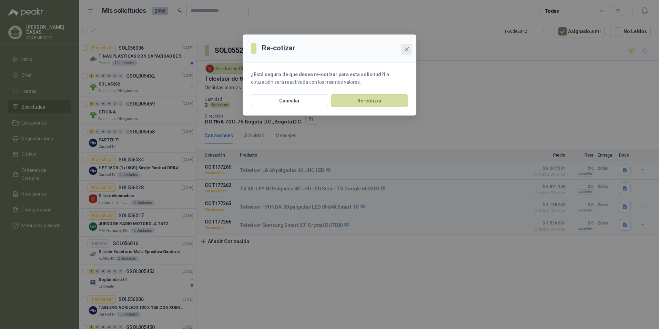
click at [407, 51] on icon "close" at bounding box center [407, 50] width 6 height 6
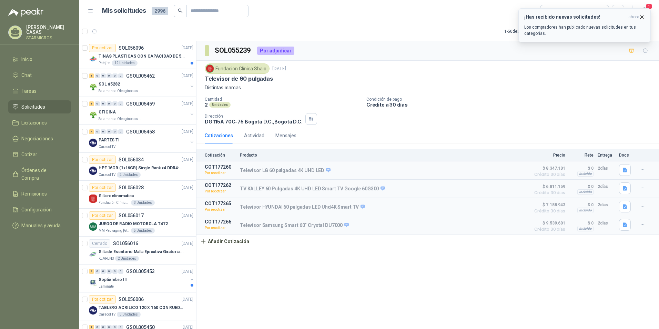
click at [589, 30] on p "Los compradores han publicado nuevas solicitudes en tus categorías." at bounding box center [584, 30] width 121 height 12
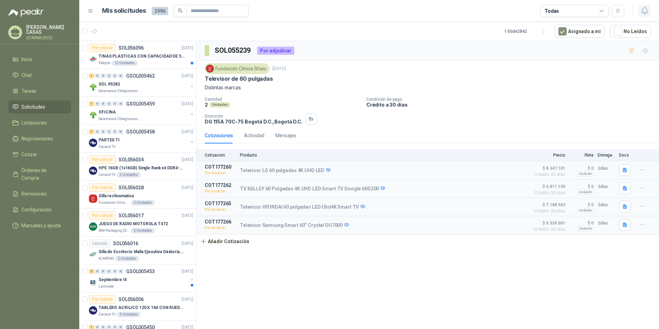
click at [649, 8] on button "button" at bounding box center [644, 11] width 12 height 12
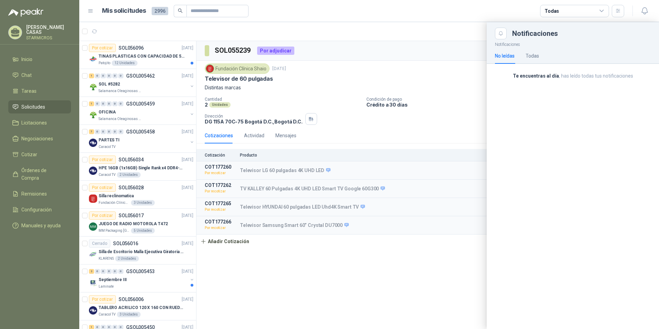
click at [526, 54] on div "No leídas Todas" at bounding box center [517, 56] width 44 height 16
click at [533, 53] on div "Todas" at bounding box center [532, 56] width 13 height 8
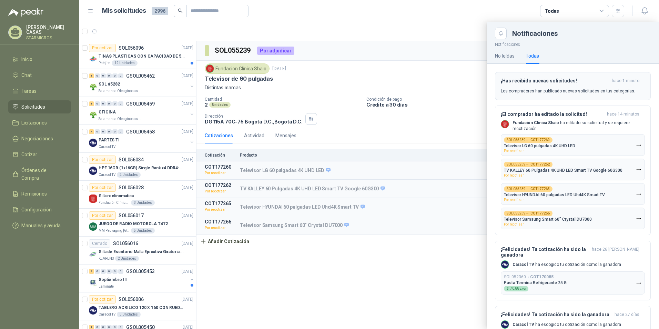
click at [535, 84] on div "¡Has recibido nuevas solicitudes! hace 1 minuto Los compradores han publicado n…" at bounding box center [573, 86] width 144 height 16
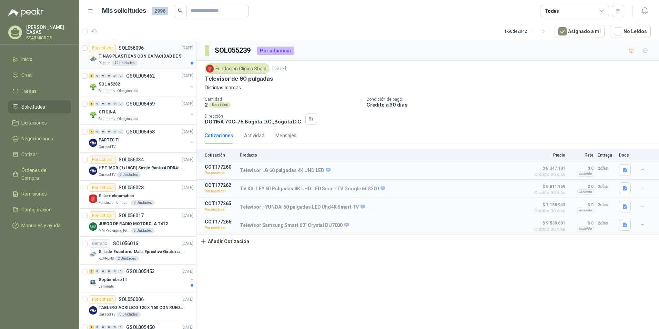
click at [151, 59] on p "TINAS PLASTICAS CON CAPACIDAD DE 50 KG" at bounding box center [142, 56] width 86 height 7
